Goal: Entertainment & Leisure: Consume media (video, audio)

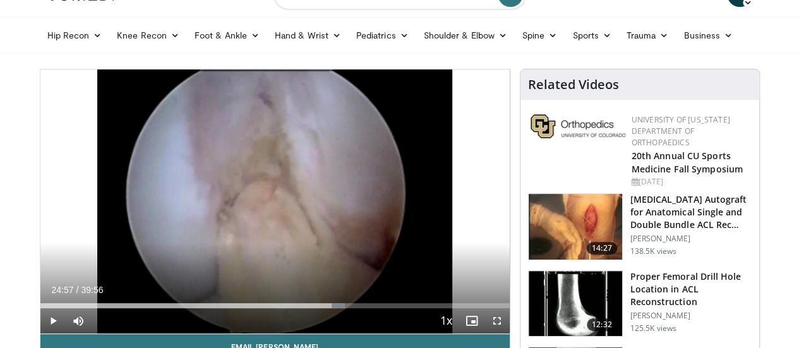
scroll to position [63, 0]
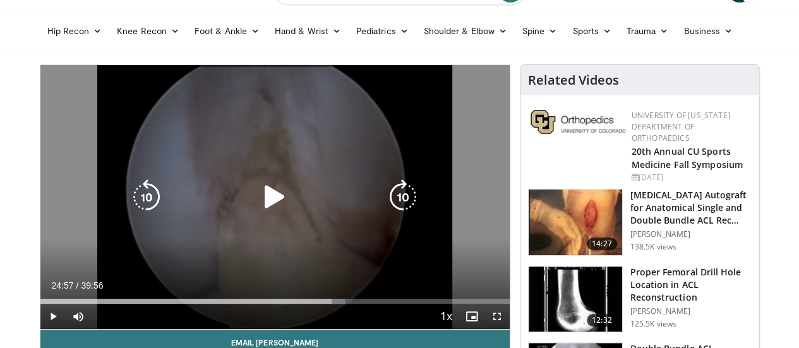
click at [261, 203] on icon "Video Player" at bounding box center [274, 196] width 35 height 35
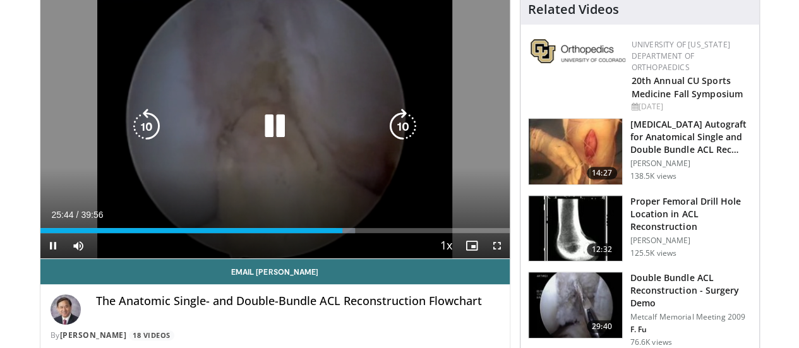
scroll to position [136, 0]
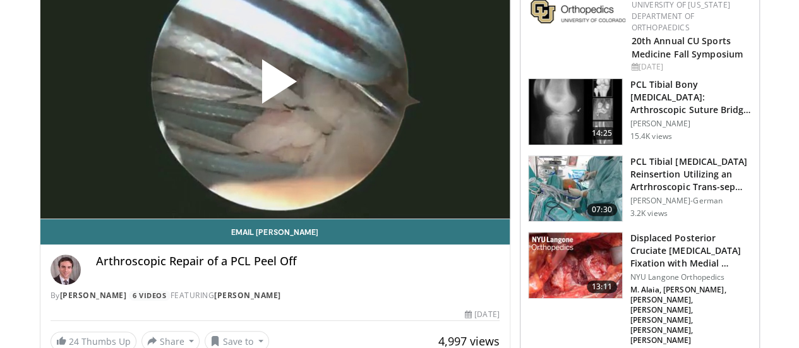
click at [275, 87] on span "Video Player" at bounding box center [275, 87] width 0 height 0
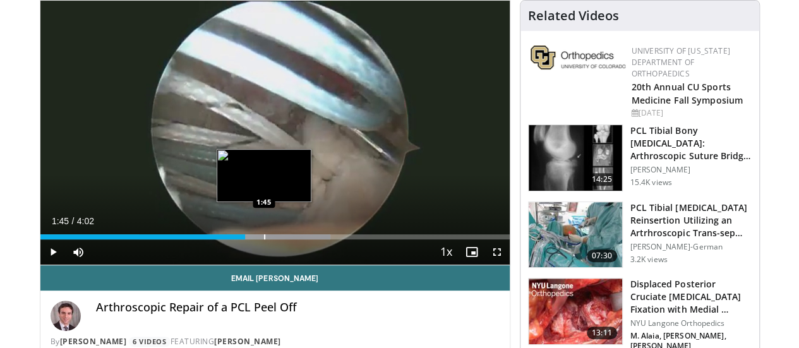
click at [264, 239] on div "Progress Bar" at bounding box center [264, 236] width 1 height 5
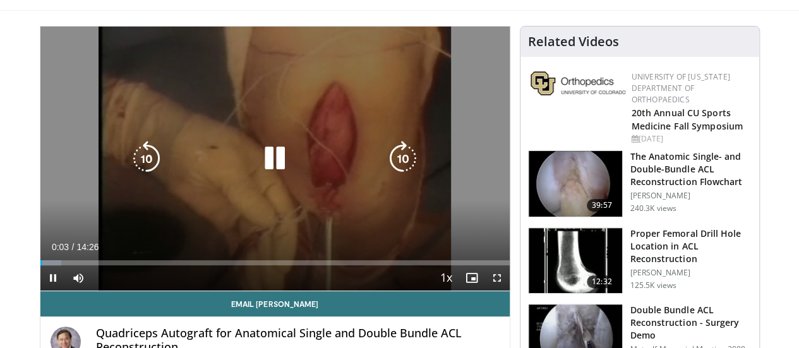
scroll to position [102, 0]
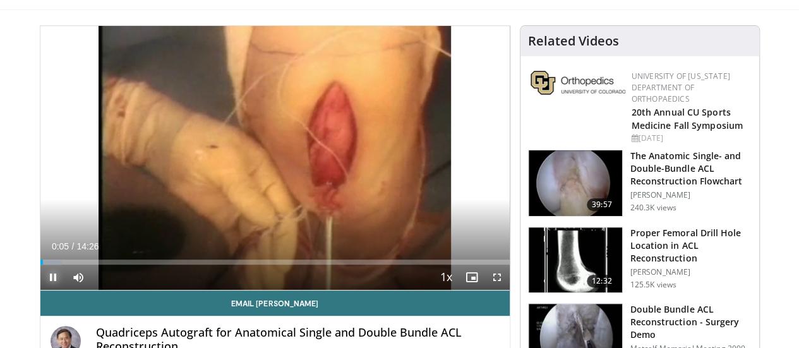
click at [40, 290] on span "Video Player" at bounding box center [52, 277] width 25 height 25
